Goal: Find contact information: Find contact information

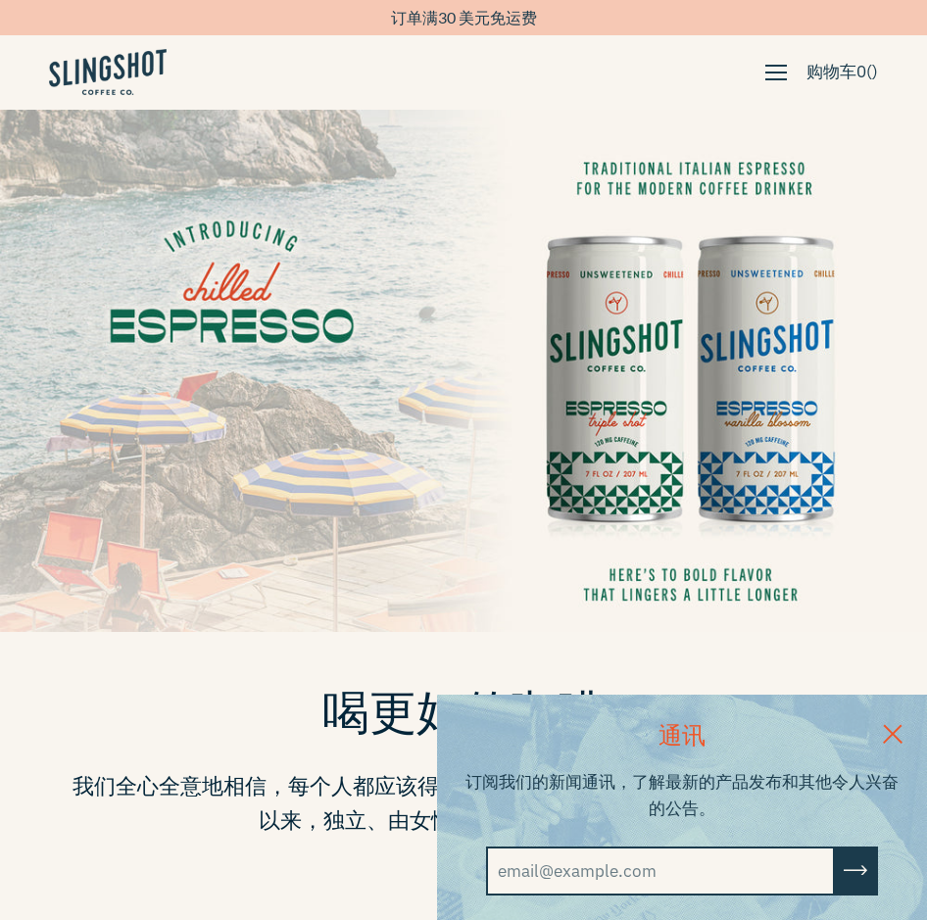
click at [911, 725] on link at bounding box center [892, 732] width 69 height 75
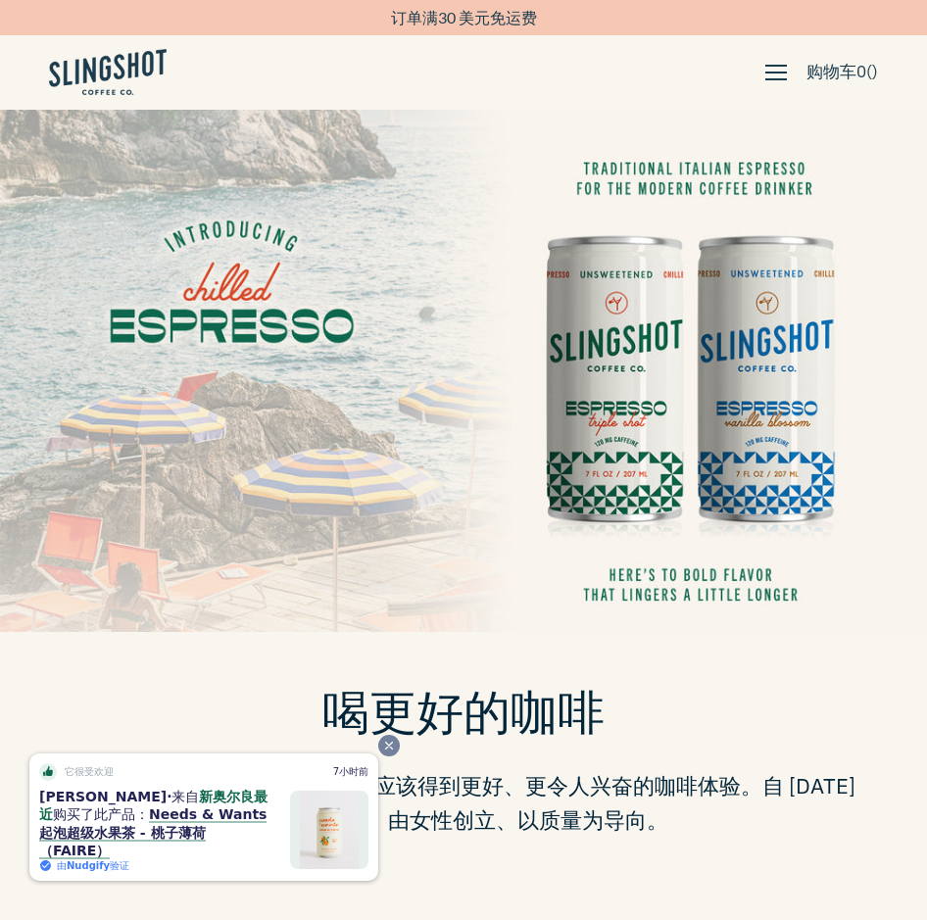
click at [382, 757] on span "Close" at bounding box center [389, 746] width 22 height 22
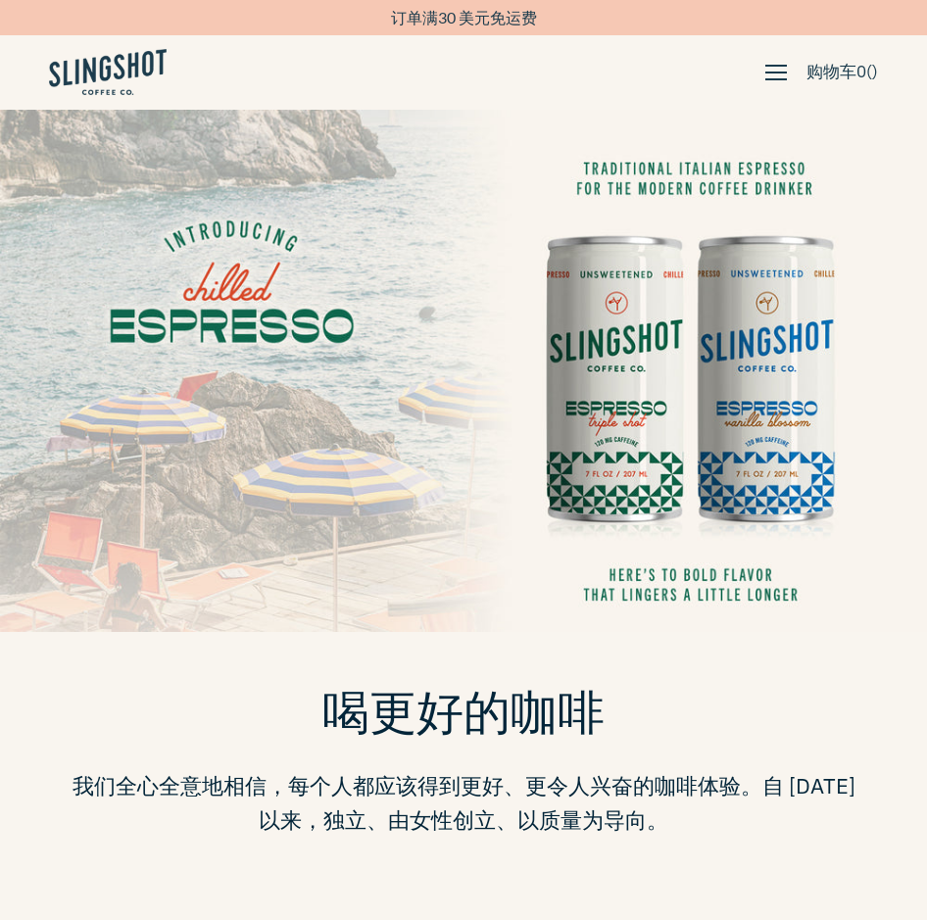
click at [756, 72] on button "button" at bounding box center [776, 72] width 41 height 33
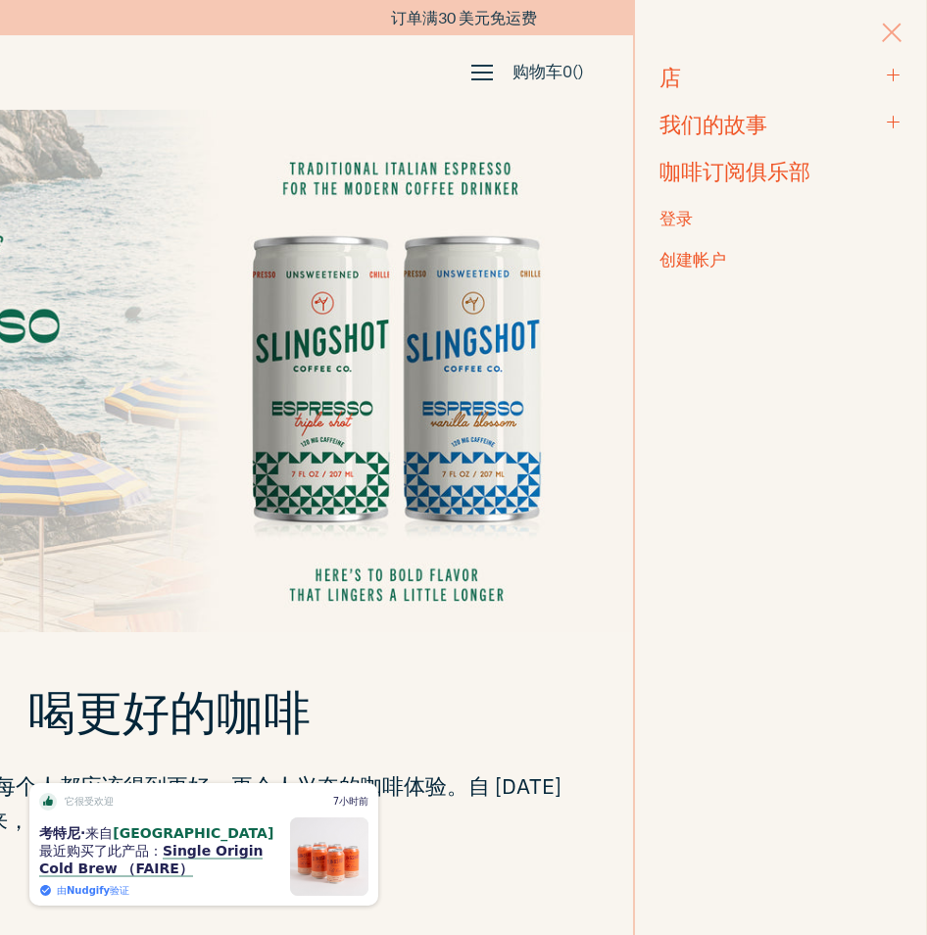
click at [890, 39] on span "button" at bounding box center [892, 35] width 20 height 22
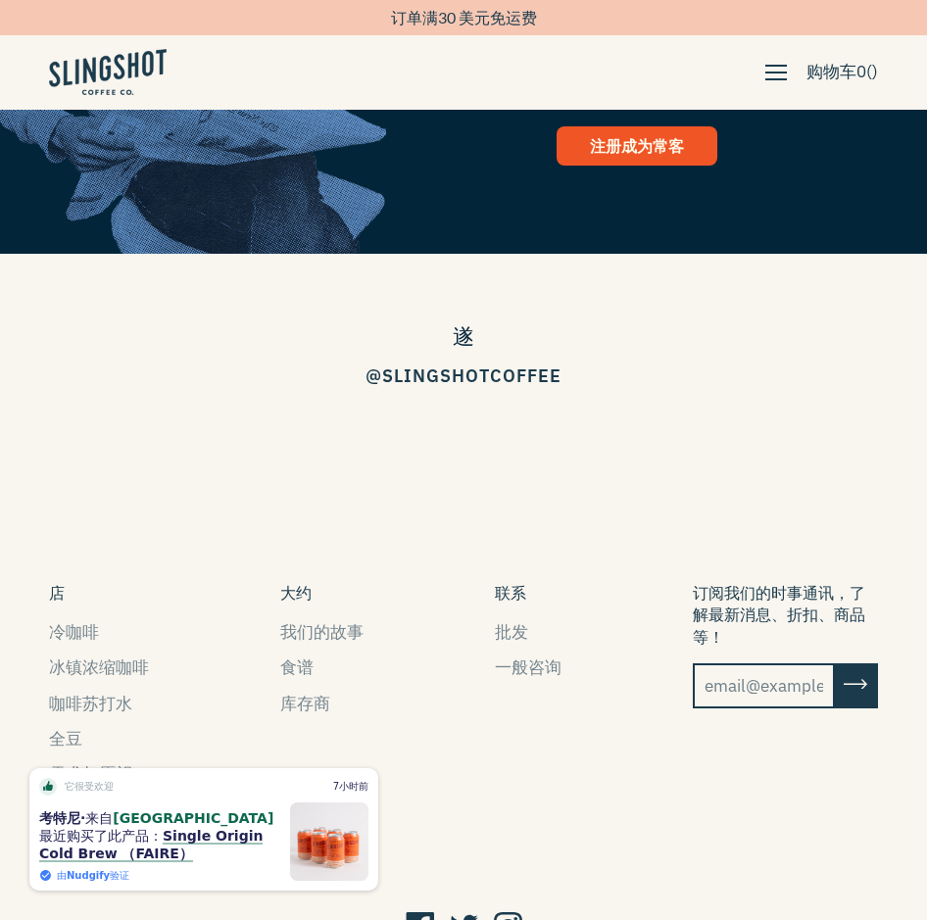
scroll to position [2603, 0]
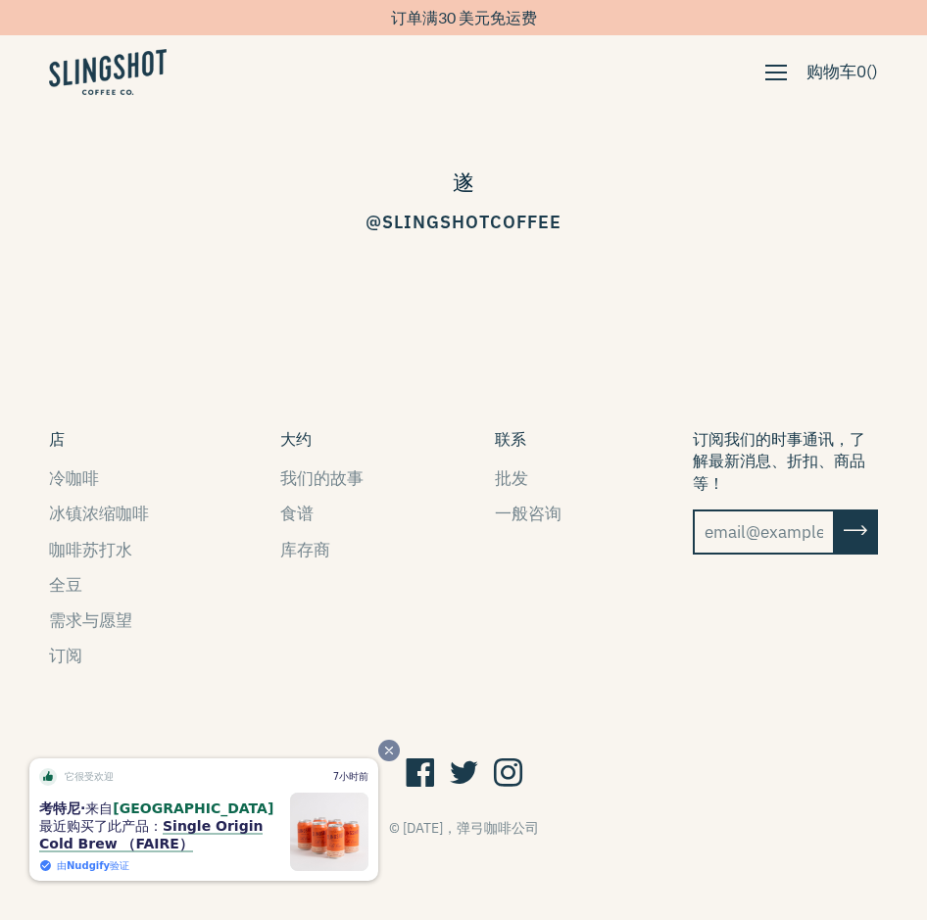
click at [390, 758] on span "Close" at bounding box center [389, 751] width 22 height 22
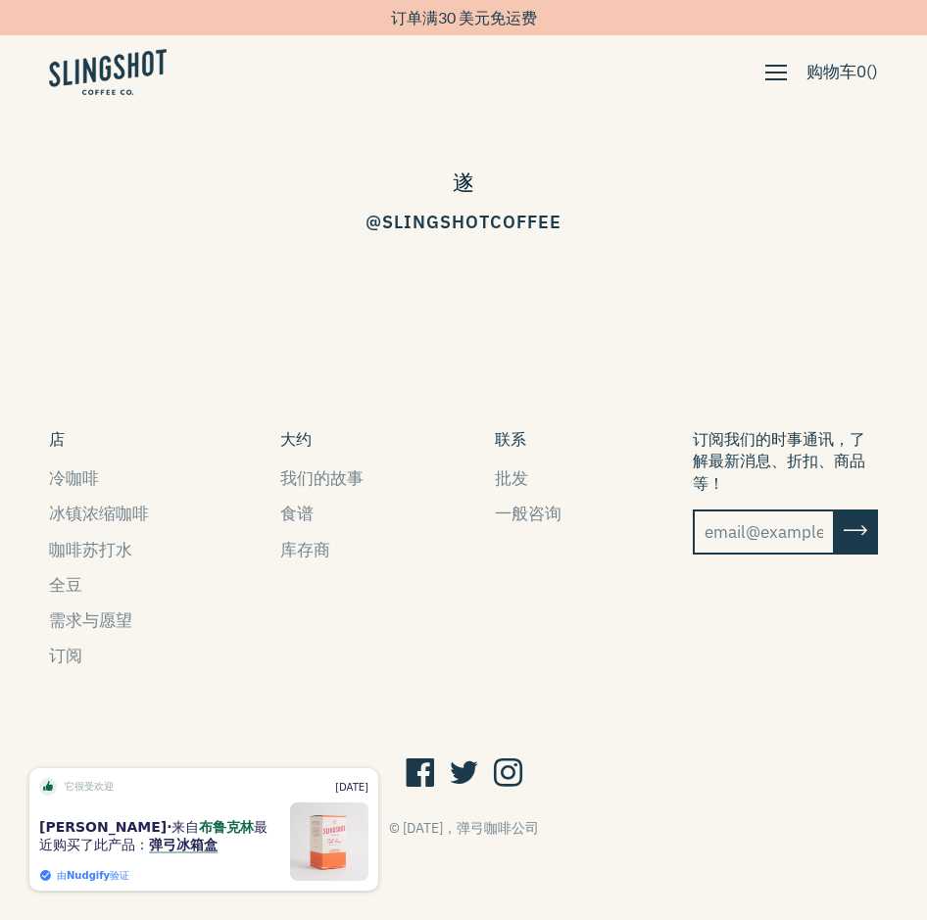
click at [520, 433] on button "联系" at bounding box center [510, 439] width 31 height 22
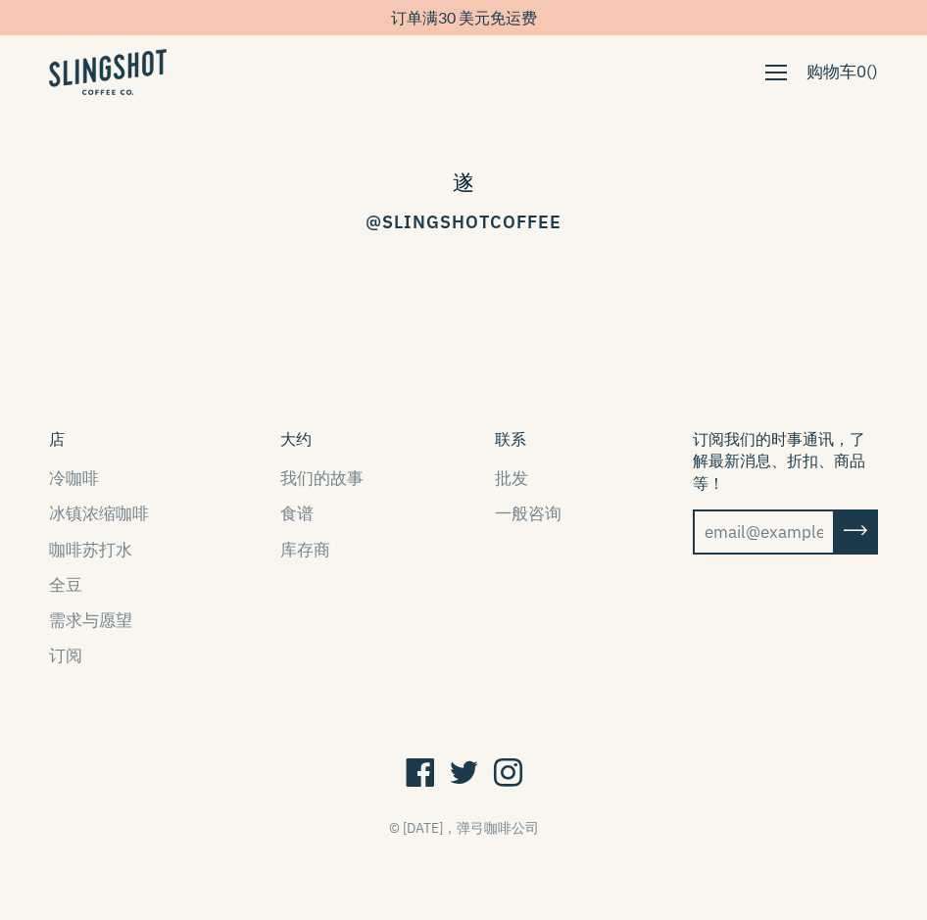
click at [516, 441] on button "联系" at bounding box center [510, 439] width 31 height 22
click at [516, 515] on link "一般咨询" at bounding box center [528, 514] width 67 height 22
